Goal: Task Accomplishment & Management: Use online tool/utility

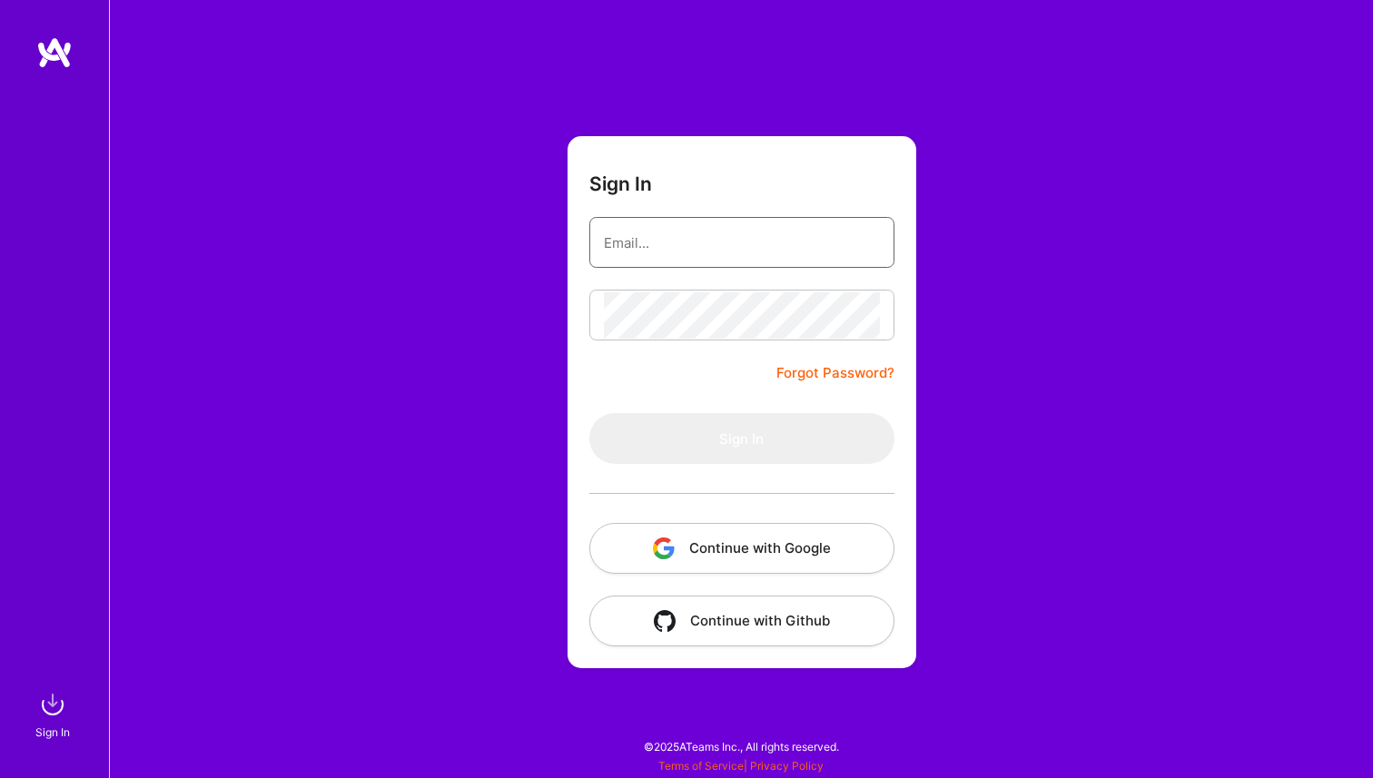
type input "game013@gmail.com"
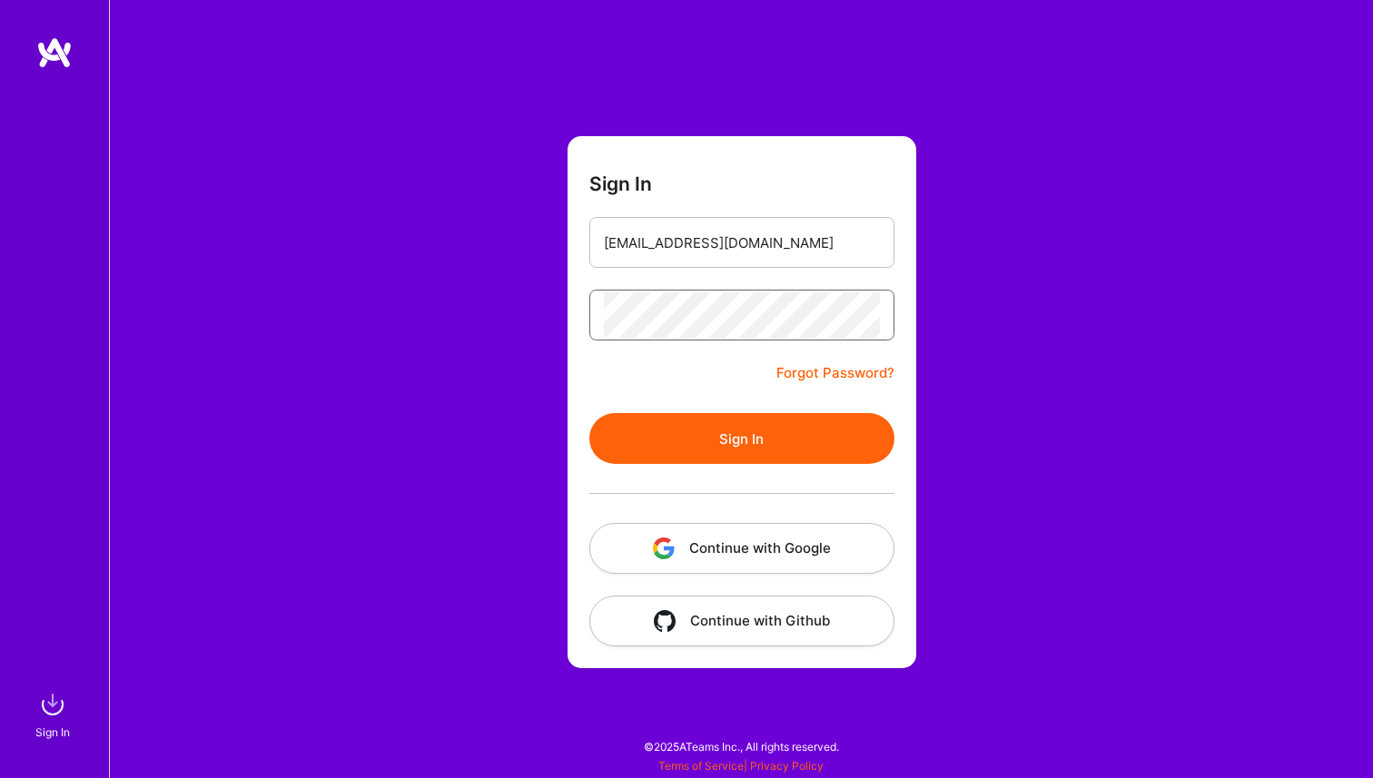
click at [589, 413] on button "Sign In" at bounding box center [741, 438] width 305 height 51
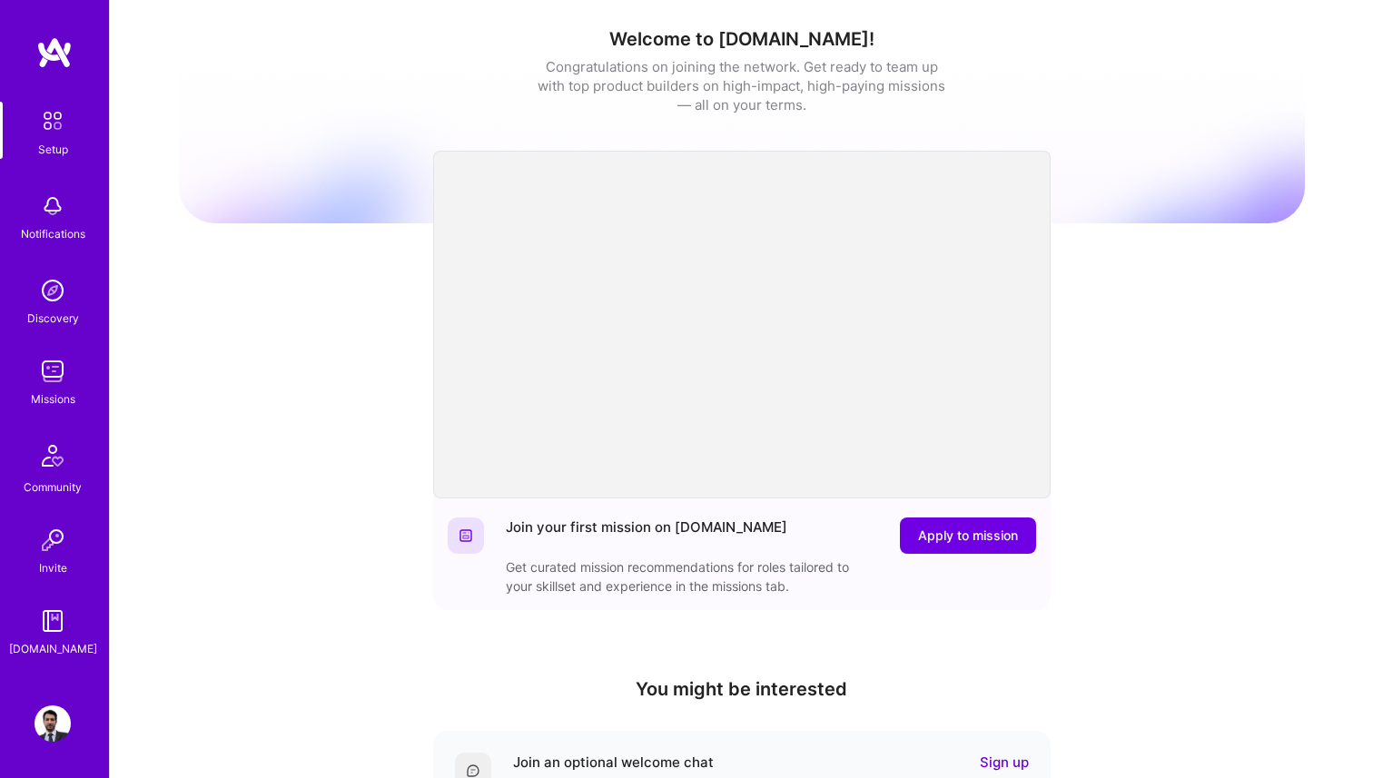
click at [60, 357] on img at bounding box center [52, 371] width 36 height 36
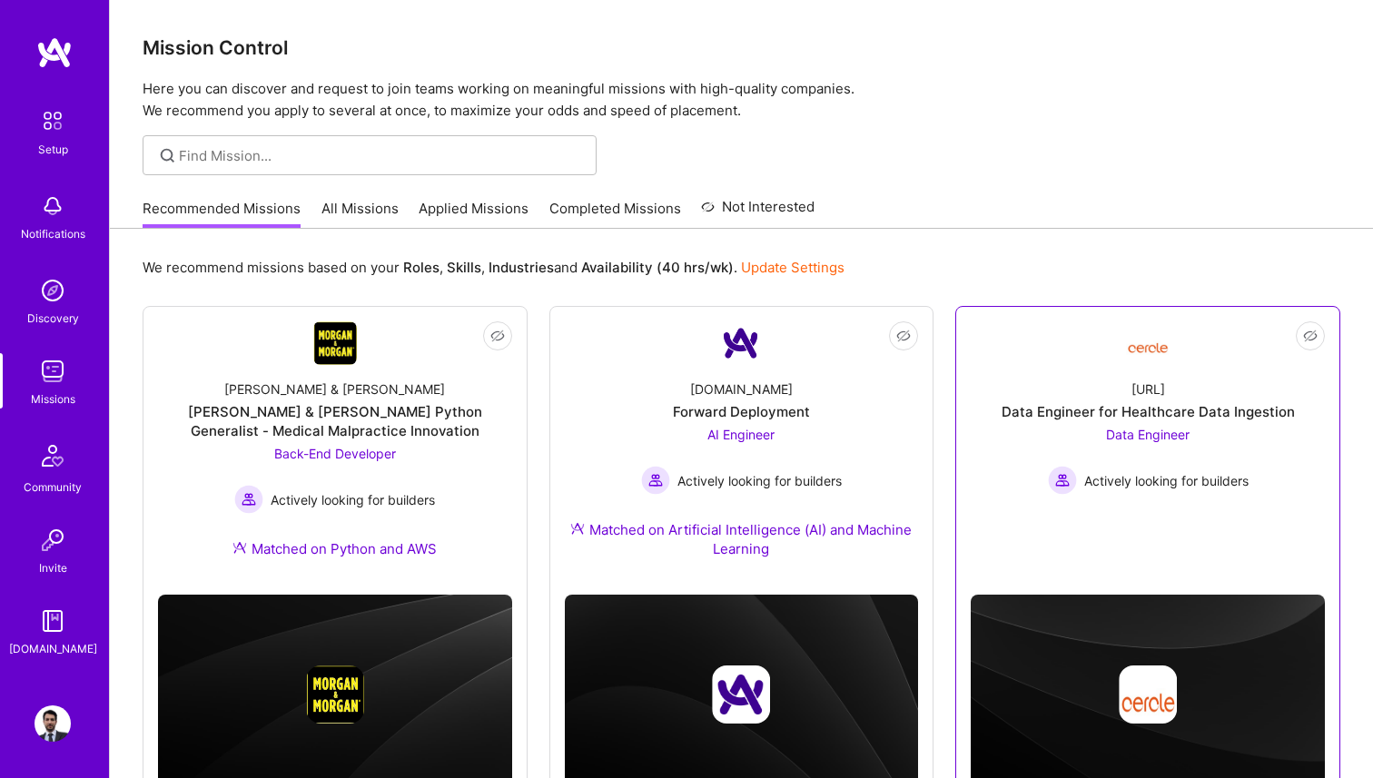
click at [1148, 389] on div "Cercle.ai" at bounding box center [1148, 388] width 34 height 19
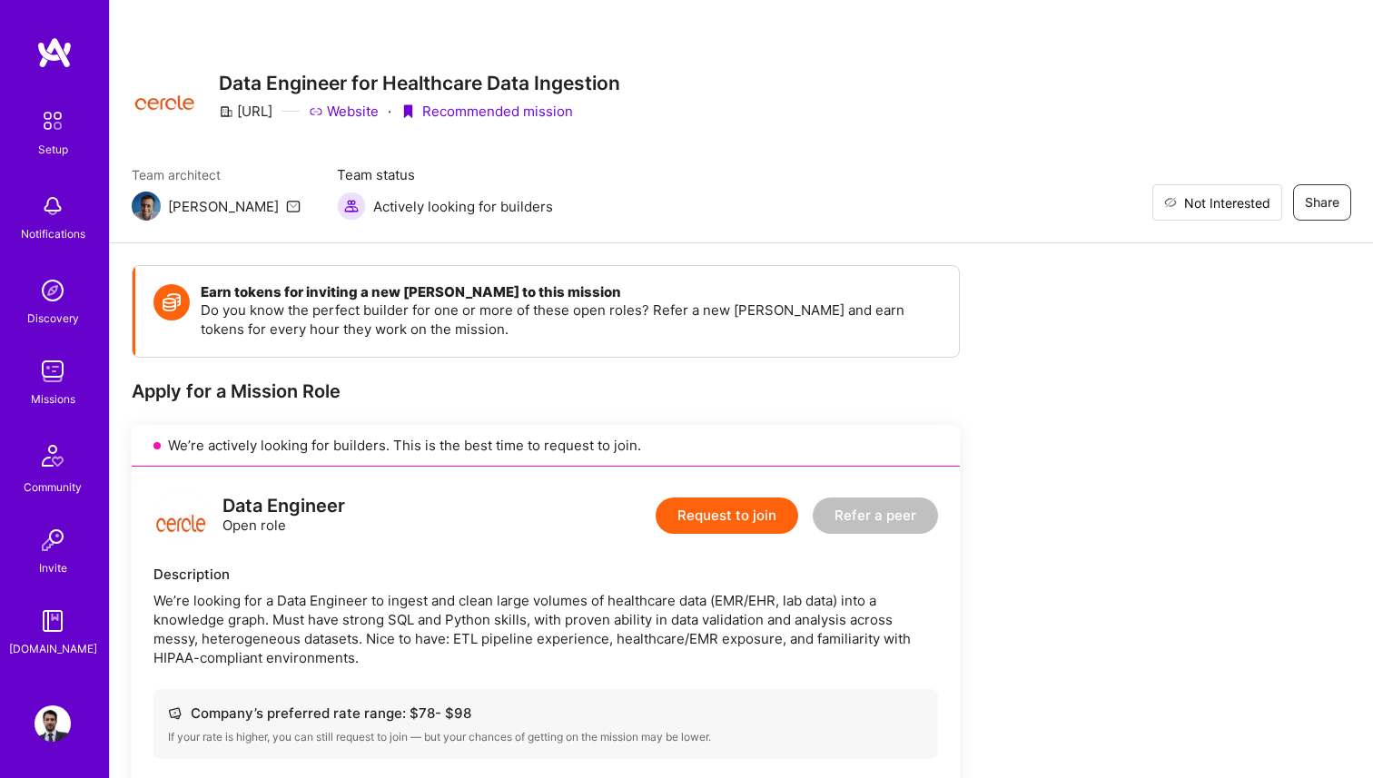
click at [1261, 202] on span "Not Interested" at bounding box center [1227, 202] width 86 height 19
click at [67, 387] on img at bounding box center [52, 371] width 36 height 36
